Goal: Navigation & Orientation: Find specific page/section

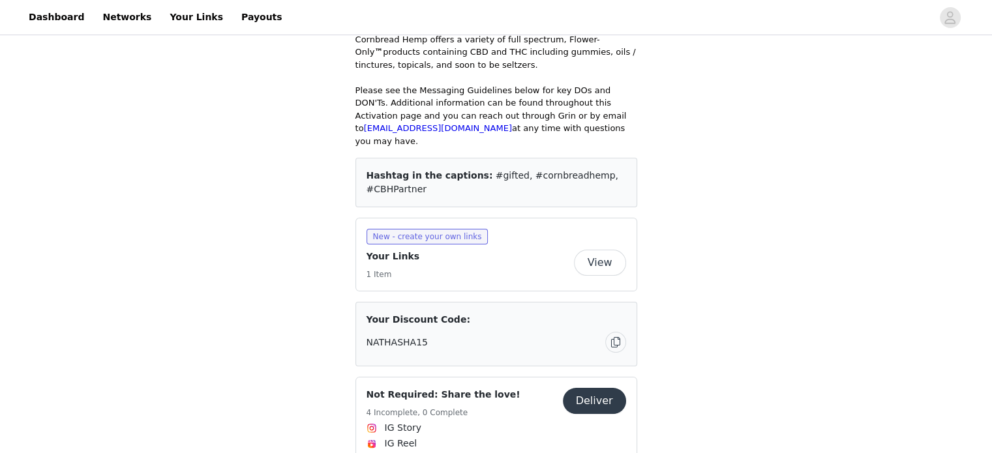
scroll to position [110, 0]
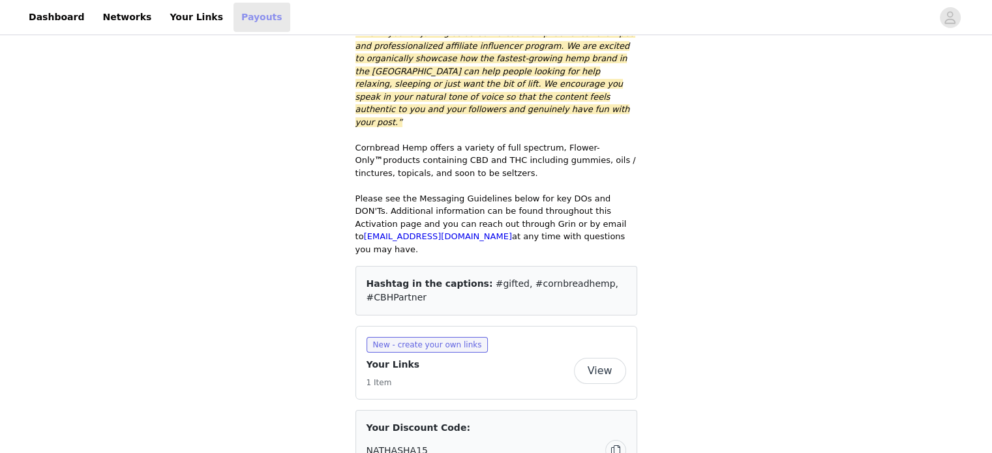
click at [234, 15] on link "Payouts" at bounding box center [262, 17] width 57 height 29
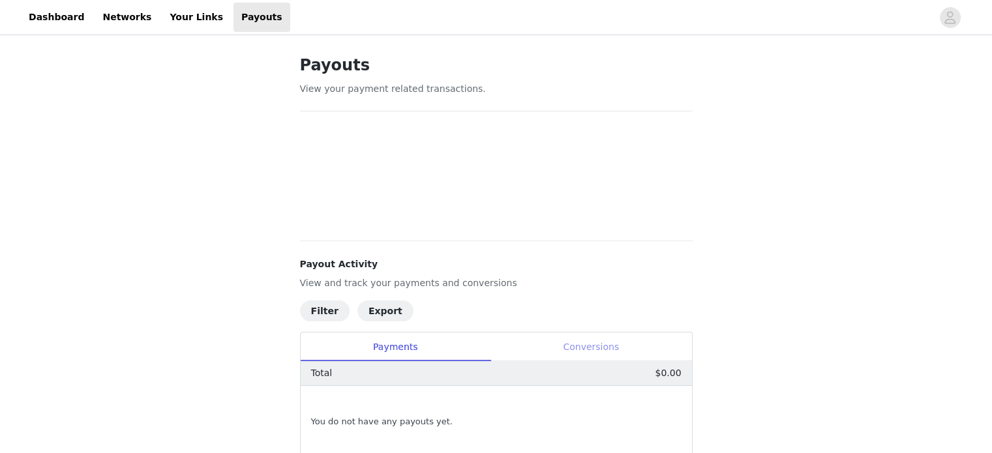
click at [607, 344] on div "Conversions" at bounding box center [592, 347] width 202 height 29
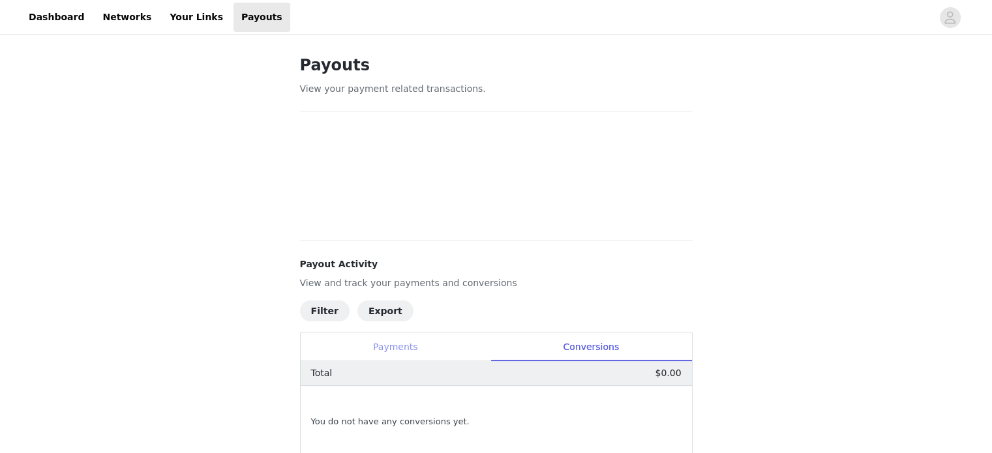
click at [373, 348] on div "Payments" at bounding box center [396, 347] width 190 height 29
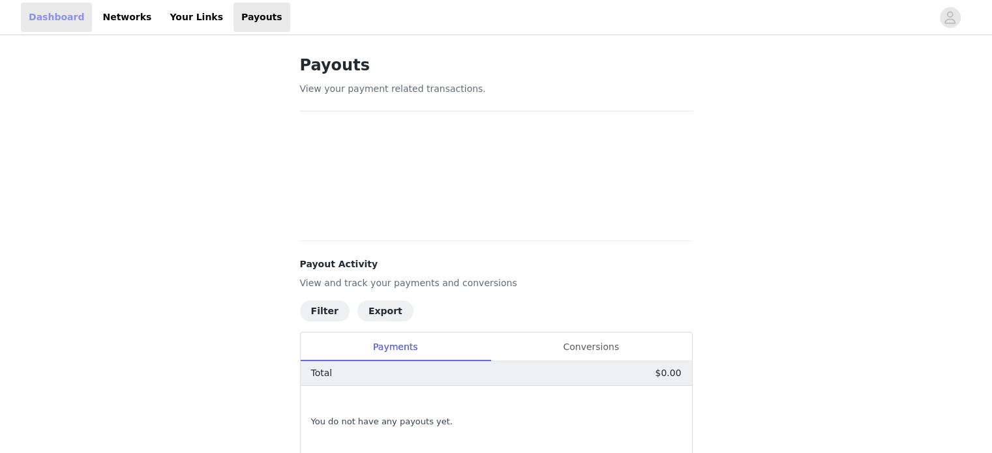
click at [34, 20] on link "Dashboard" at bounding box center [56, 17] width 71 height 29
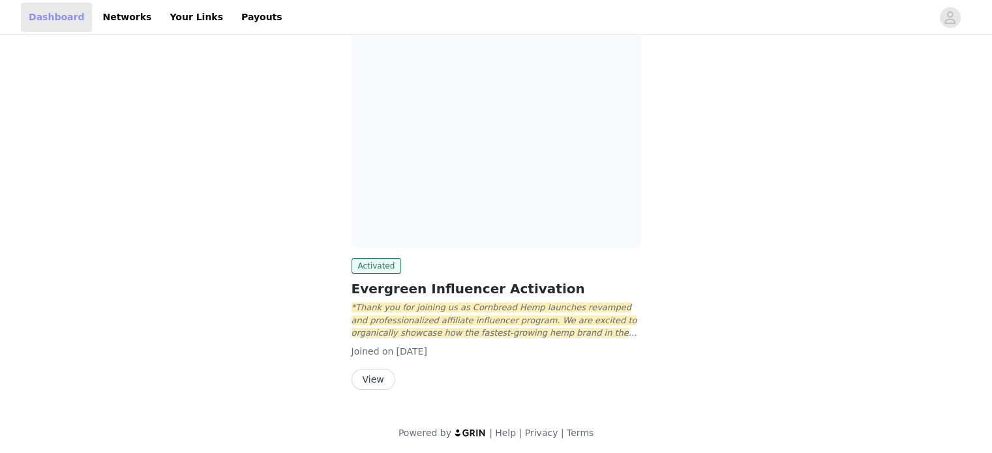
scroll to position [86, 0]
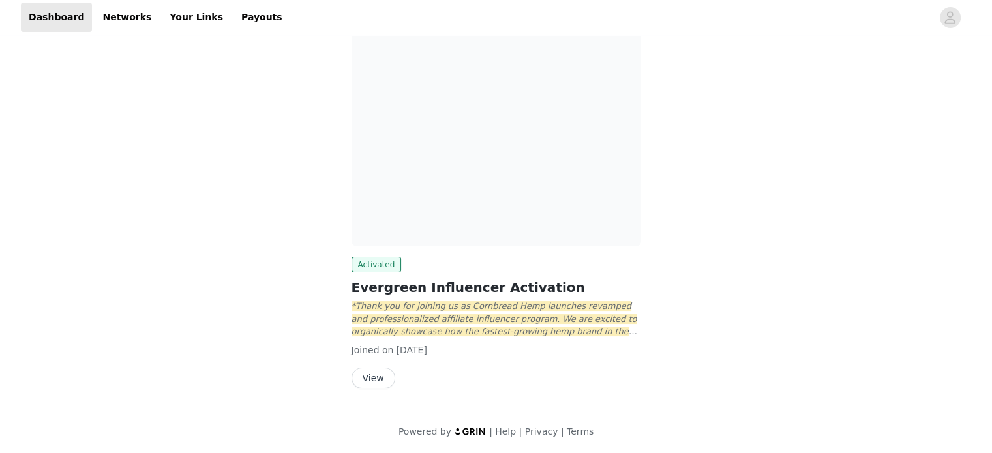
click at [361, 378] on button "View" at bounding box center [374, 378] width 44 height 21
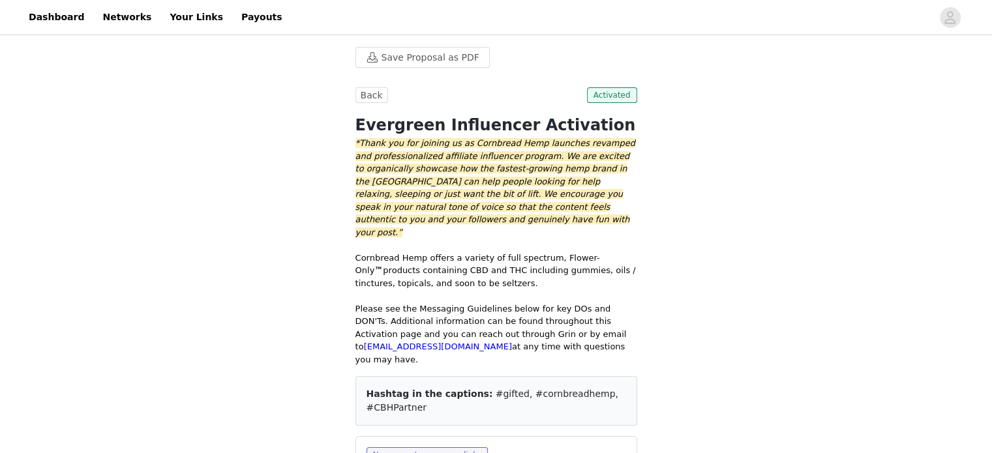
drag, startPoint x: 999, startPoint y: 245, endPoint x: 989, endPoint y: 148, distance: 97.1
click at [992, 148] on html "Dashboard Networks Your Links Payouts Save Proposal as PDF Back Activated Everg…" at bounding box center [496, 226] width 992 height 453
